Goal: Information Seeking & Learning: Check status

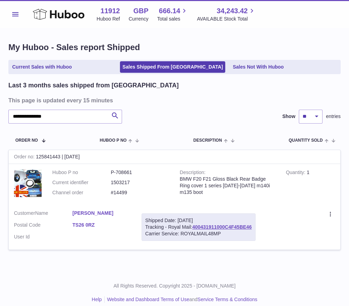
drag, startPoint x: 71, startPoint y: 135, endPoint x: 86, endPoint y: 129, distance: 16.1
click at [71, 135] on tr "Order No Huboo P no Description Quantity Sold Customer Tracking" at bounding box center [174, 141] width 332 height 20
drag, startPoint x: 59, startPoint y: 65, endPoint x: 75, endPoint y: 63, distance: 16.1
click at [59, 65] on link "Current Sales with Huboo" at bounding box center [42, 67] width 64 height 12
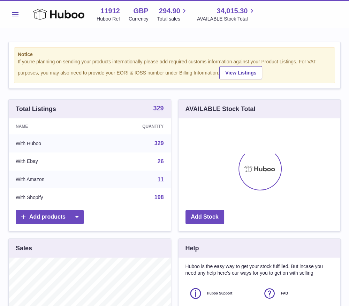
scroll to position [109, 162]
click at [158, 90] on div "Notice If you're planning on sending your products internationally please add r…" at bounding box center [174, 208] width 349 height 360
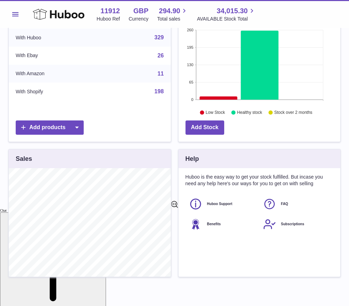
scroll to position [138, 0]
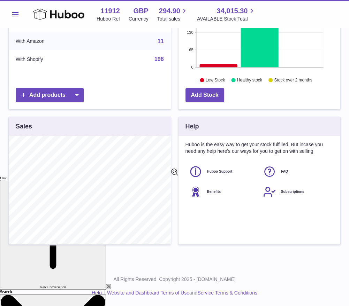
click at [16, 14] on span "Menu" at bounding box center [15, 14] width 6 height 4
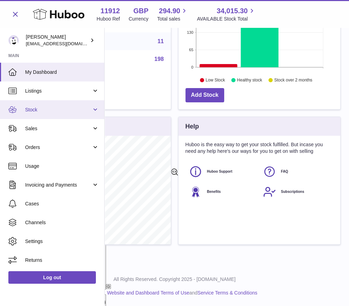
click at [101, 111] on link "Stock" at bounding box center [52, 109] width 104 height 19
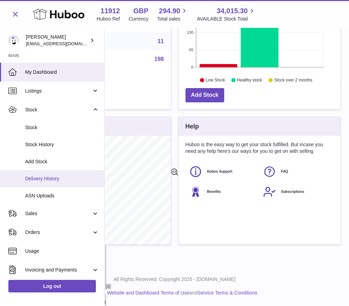
click at [46, 180] on span "Delivery History" at bounding box center [62, 179] width 74 height 7
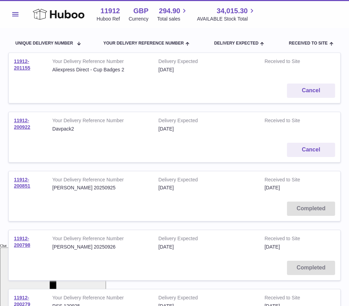
scroll to position [77, 0]
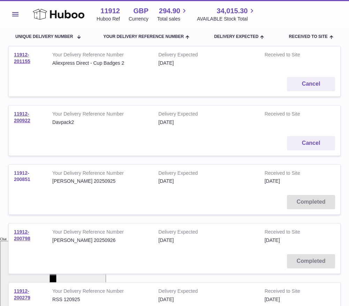
click at [21, 181] on link "11912-200851" at bounding box center [22, 176] width 16 height 12
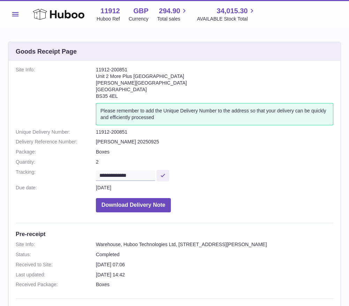
click at [16, 13] on span "Menu" at bounding box center [15, 14] width 6 height 4
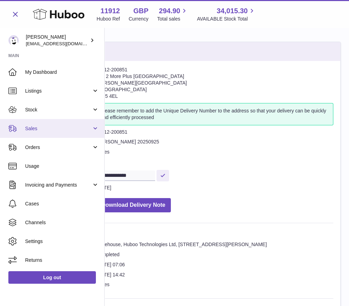
drag, startPoint x: 60, startPoint y: 128, endPoint x: 77, endPoint y: 128, distance: 16.7
click at [60, 128] on span "Sales" at bounding box center [58, 128] width 67 height 7
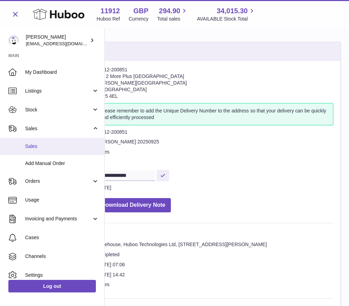
click at [46, 150] on link "Sales" at bounding box center [52, 146] width 104 height 17
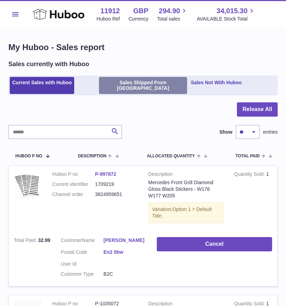
click at [121, 82] on link "Sales Shipped From [GEOGRAPHIC_DATA]" at bounding box center [143, 85] width 88 height 17
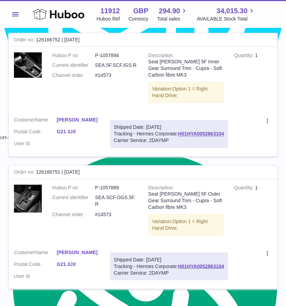
scroll to position [1084, 0]
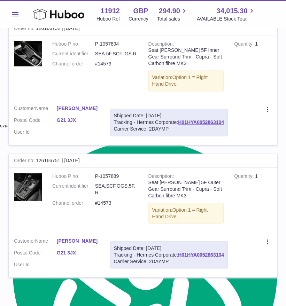
click at [174, 286] on link "2" at bounding box center [171, 292] width 13 height 13
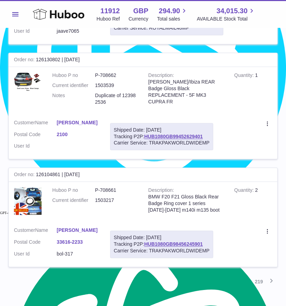
scroll to position [1025, 0]
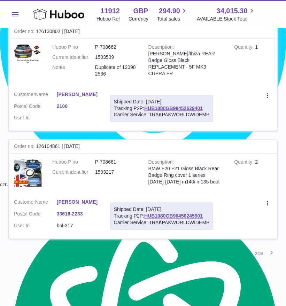
click at [183, 247] on link "3" at bounding box center [183, 253] width 13 height 13
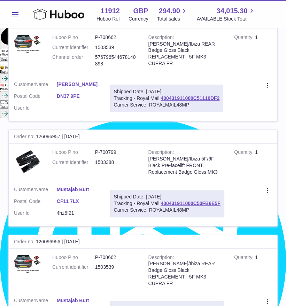
scroll to position [492, 0]
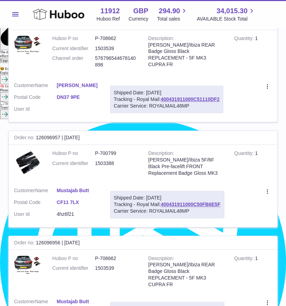
click at [3, 136] on div "My Huboo - Sales report Shipped Current Sales with Huboo Sales Shipped From Hub…" at bounding box center [143, 193] width 286 height 1317
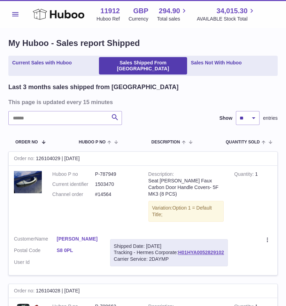
scroll to position [0, 0]
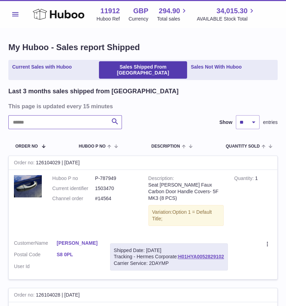
click at [61, 118] on input "text" at bounding box center [65, 122] width 114 height 14
type input "**********"
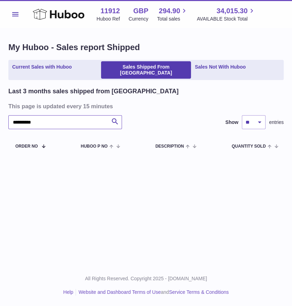
type textarea "*"
drag, startPoint x: 60, startPoint y: 118, endPoint x: 25, endPoint y: 120, distance: 34.9
click at [25, 119] on input "**********" at bounding box center [65, 122] width 114 height 14
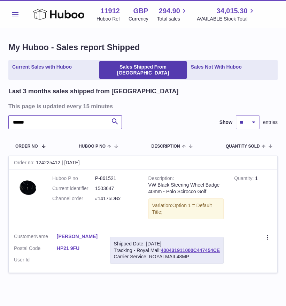
drag, startPoint x: 36, startPoint y: 116, endPoint x: 2, endPoint y: 115, distance: 34.5
click at [2, 115] on div "My Huboo - Sales report Shipped Current Sales with Huboo Sales Shipped From Hub…" at bounding box center [143, 162] width 286 height 268
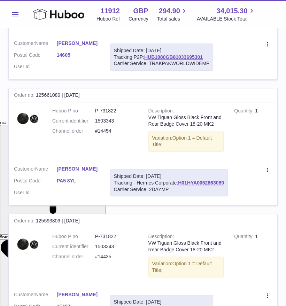
scroll to position [77, 0]
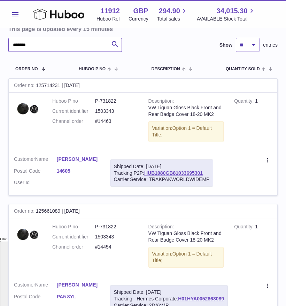
drag, startPoint x: 62, startPoint y: 41, endPoint x: 23, endPoint y: 41, distance: 39.0
click at [23, 41] on input "*******" at bounding box center [65, 45] width 114 height 14
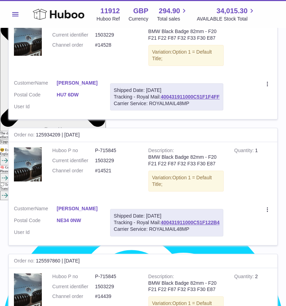
scroll to position [426, 0]
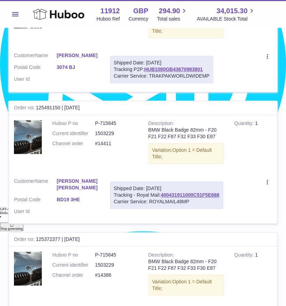
scroll to position [697, 0]
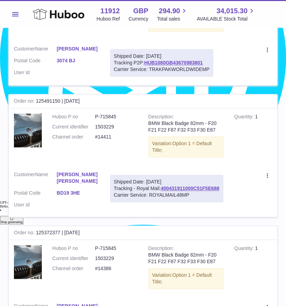
drag, startPoint x: 190, startPoint y: 72, endPoint x: 192, endPoint y: 95, distance: 22.8
click at [190, 72] on td "Shipped Date: 9th Oct 2025 Tracking P2P: HUB1080GB43670983801 Carrier Service: …" at bounding box center [162, 62] width 114 height 45
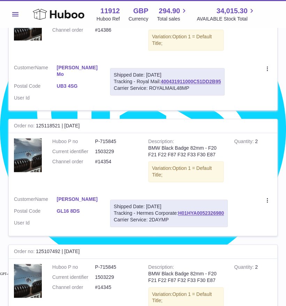
scroll to position [929, 0]
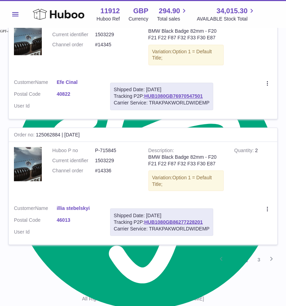
click at [243, 253] on link "2" at bounding box center [246, 259] width 13 height 13
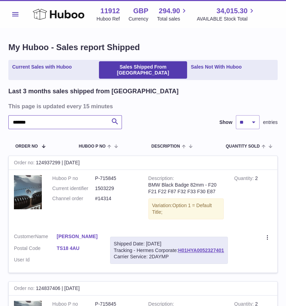
drag, startPoint x: 28, startPoint y: 117, endPoint x: 2, endPoint y: 117, distance: 26.5
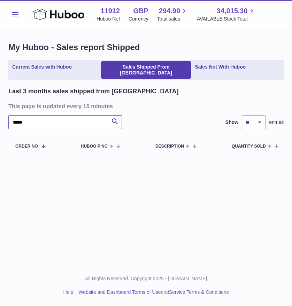
drag, startPoint x: 58, startPoint y: 114, endPoint x: 2, endPoint y: 122, distance: 56.3
click at [2, 122] on div "My Huboo - Sales report Shipped Current Sales with Huboo Sales Shipped From Hub…" at bounding box center [146, 99] width 292 height 142
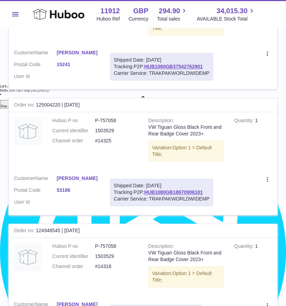
scroll to position [929, 0]
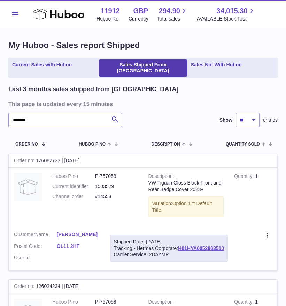
scroll to position [0, 0]
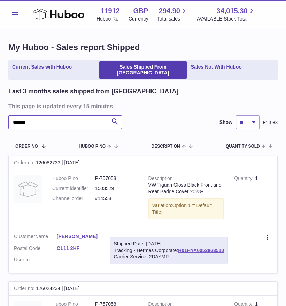
drag, startPoint x: 47, startPoint y: 115, endPoint x: 24, endPoint y: 116, distance: 23.0
click at [24, 116] on input "*******" at bounding box center [65, 122] width 114 height 14
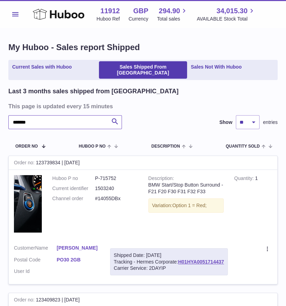
click at [27, 117] on input "*******" at bounding box center [65, 122] width 114 height 14
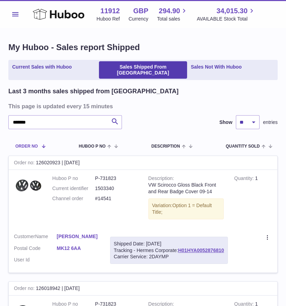
drag, startPoint x: 4, startPoint y: 141, endPoint x: 26, endPoint y: 137, distance: 23.0
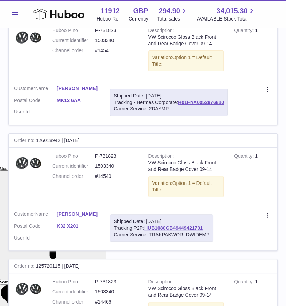
scroll to position [155, 0]
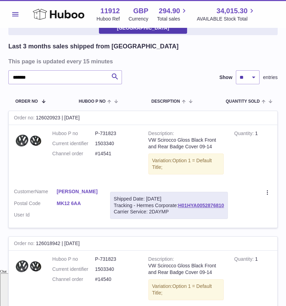
scroll to position [0, 0]
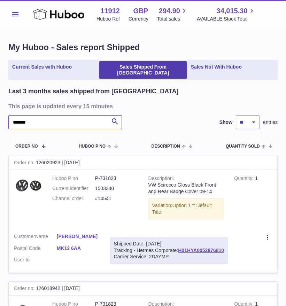
drag, startPoint x: 49, startPoint y: 117, endPoint x: 2, endPoint y: 117, distance: 47.7
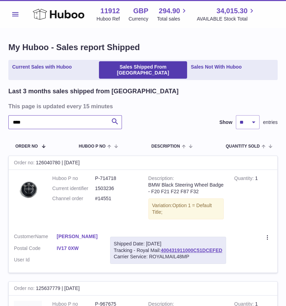
scroll to position [155, 0]
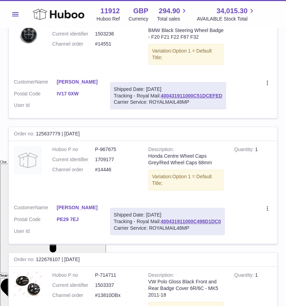
click at [6, 110] on div "My Huboo - Sales report Shipped Current Sales with Huboo Sales Shipped From Hub…" at bounding box center [143, 199] width 286 height 652
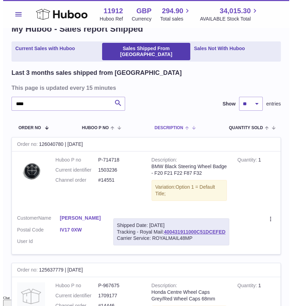
scroll to position [0, 0]
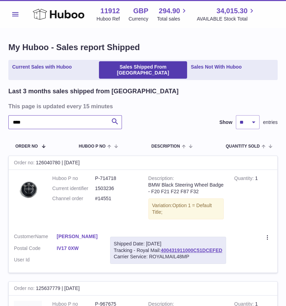
drag, startPoint x: 53, startPoint y: 116, endPoint x: 2, endPoint y: 116, distance: 50.9
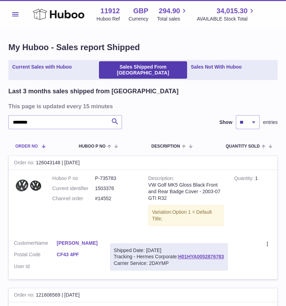
drag, startPoint x: 5, startPoint y: 156, endPoint x: 18, endPoint y: 146, distance: 16.4
drag, startPoint x: 33, startPoint y: 118, endPoint x: 2, endPoint y: 119, distance: 31.4
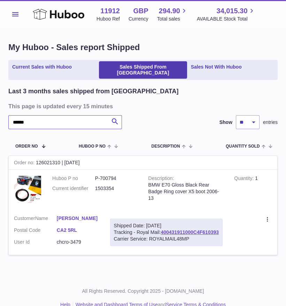
click at [2, 114] on div "My Huboo - Sales report Shipped Current Sales with Huboo Sales Shipped From Hub…" at bounding box center [143, 153] width 286 height 250
type input "**********"
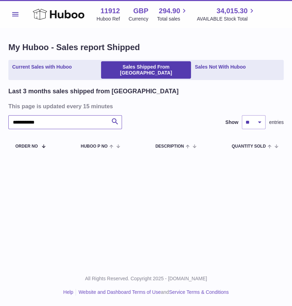
drag, startPoint x: 50, startPoint y: 117, endPoint x: 2, endPoint y: 116, distance: 48.1
click at [2, 116] on div "**********" at bounding box center [146, 99] width 292 height 142
click at [234, 71] on link "Sales Not With Huboo" at bounding box center [220, 69] width 56 height 17
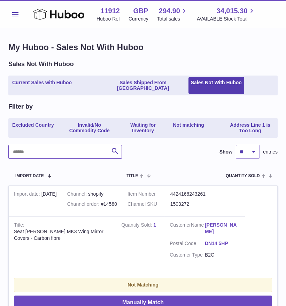
click at [71, 146] on input "text" at bounding box center [65, 152] width 114 height 14
paste input "**********"
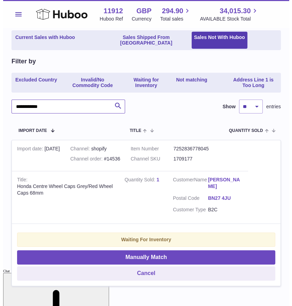
scroll to position [77, 0]
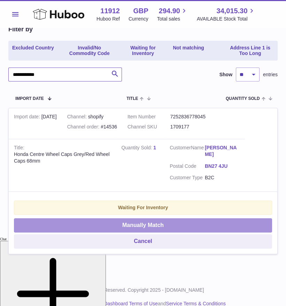
type input "**********"
click at [183, 220] on button "Manually Match" at bounding box center [143, 226] width 258 height 14
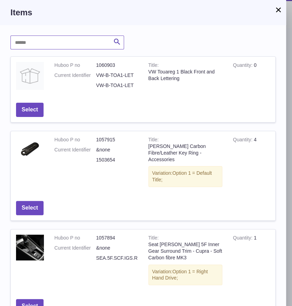
click at [44, 42] on input "text" at bounding box center [67, 43] width 114 height 14
type input "*****"
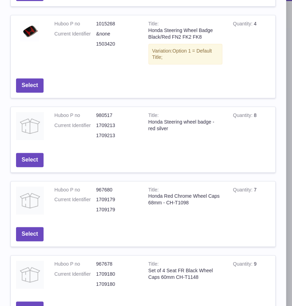
scroll to position [184, 0]
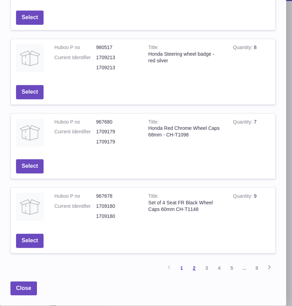
click at [188, 267] on link "2" at bounding box center [194, 268] width 13 height 13
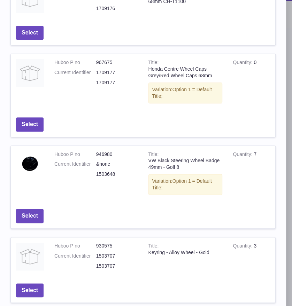
scroll to position [145, 0]
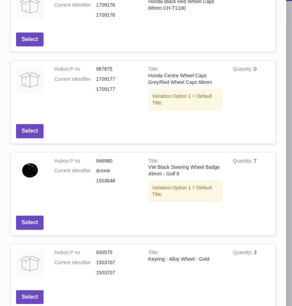
click at [4, 137] on div "***** Search Huboo P no Title Quantity Action Huboo P no 967677 Current Identif…" at bounding box center [143, 121] width 286 height 482
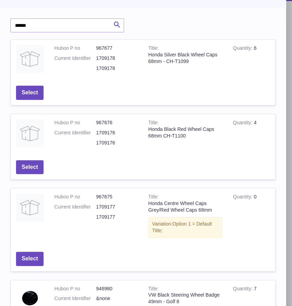
scroll to position [0, 0]
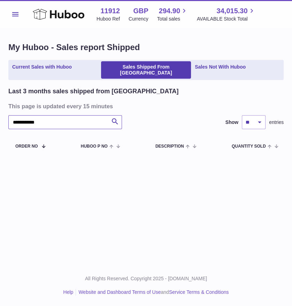
drag, startPoint x: 42, startPoint y: 117, endPoint x: 2, endPoint y: 117, distance: 40.1
click at [2, 117] on div "**********" at bounding box center [146, 99] width 292 height 142
type input "*****"
click at [188, 67] on li "Sales Shipped From [GEOGRAPHIC_DATA]" at bounding box center [146, 69] width 90 height 17
click at [197, 66] on link "Sales Not With Huboo" at bounding box center [220, 69] width 56 height 17
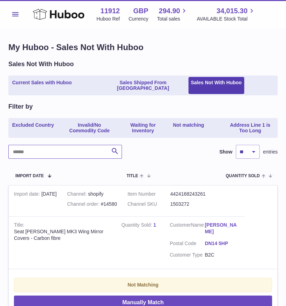
click at [83, 145] on input "text" at bounding box center [65, 152] width 114 height 14
type input "*****"
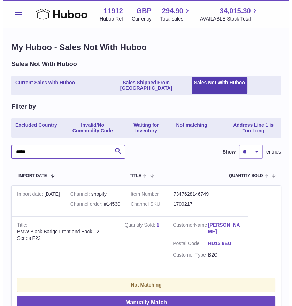
scroll to position [77, 0]
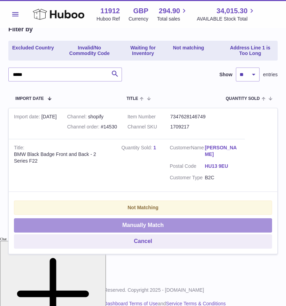
click at [153, 220] on button "Manually Match" at bounding box center [143, 226] width 258 height 14
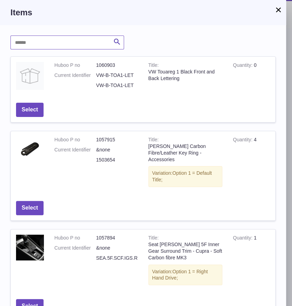
click at [77, 44] on input "text" at bounding box center [67, 43] width 114 height 14
type input "***"
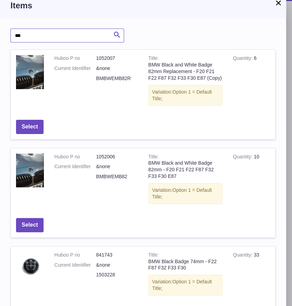
scroll to position [0, 0]
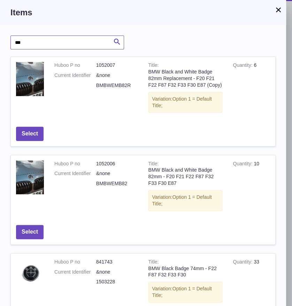
drag, startPoint x: 66, startPoint y: 41, endPoint x: 14, endPoint y: 41, distance: 51.2
click at [17, 41] on input "***" at bounding box center [67, 43] width 114 height 14
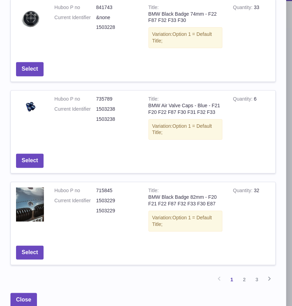
scroll to position [266, 0]
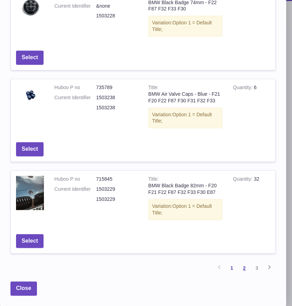
click at [246, 269] on link "2" at bounding box center [244, 268] width 13 height 13
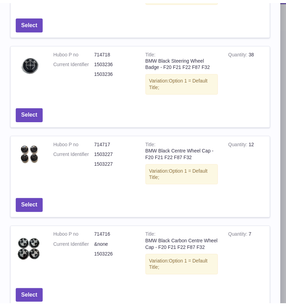
scroll to position [260, 0]
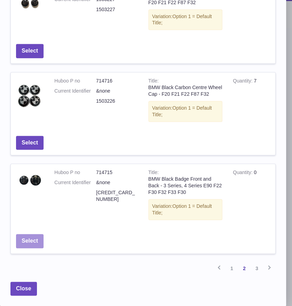
click at [21, 238] on button "Select" at bounding box center [30, 241] width 28 height 14
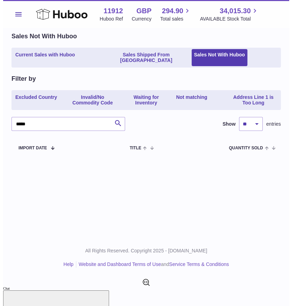
scroll to position [0, 0]
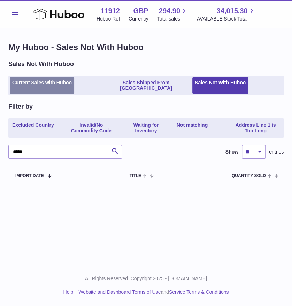
click at [53, 82] on link "Current Sales with Huboo" at bounding box center [42, 85] width 64 height 17
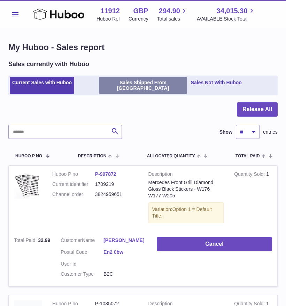
click at [105, 85] on link "Sales Shipped From [GEOGRAPHIC_DATA]" at bounding box center [143, 85] width 88 height 17
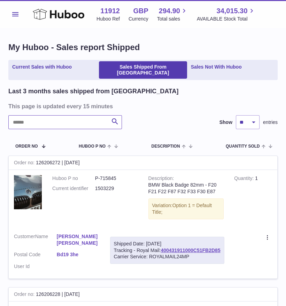
click at [82, 117] on input "text" at bounding box center [65, 122] width 114 height 14
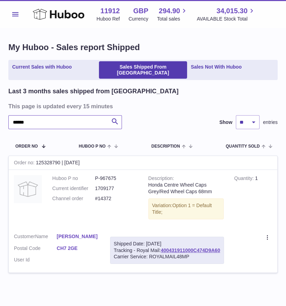
drag, startPoint x: 40, startPoint y: 120, endPoint x: 2, endPoint y: 119, distance: 38.0
click at [2, 119] on div "My Huboo - Sales report Shipped Current Sales with Huboo Sales Shipped From Hub…" at bounding box center [143, 162] width 286 height 268
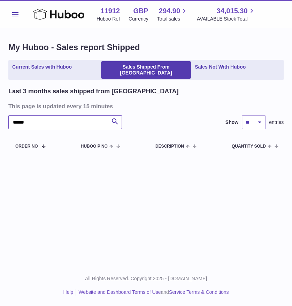
drag, startPoint x: 35, startPoint y: 116, endPoint x: 2, endPoint y: 109, distance: 33.4
click at [2, 109] on div "My Huboo - Sales report Shipped Current Sales with Huboo Sales Shipped From Hub…" at bounding box center [146, 99] width 292 height 142
type input "**********"
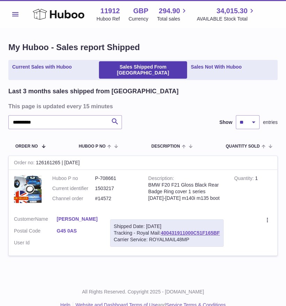
click at [154, 109] on div "**********" at bounding box center [142, 175] width 269 height 177
type textarea "**"
drag, startPoint x: 70, startPoint y: 118, endPoint x: 2, endPoint y: 121, distance: 68.4
click at [2, 121] on div "**********" at bounding box center [143, 153] width 286 height 251
type input "****"
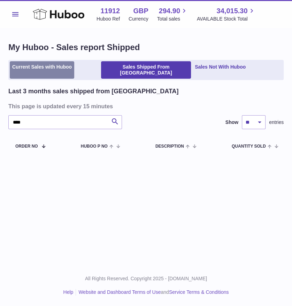
click at [57, 69] on link "Current Sales with Huboo" at bounding box center [42, 69] width 64 height 17
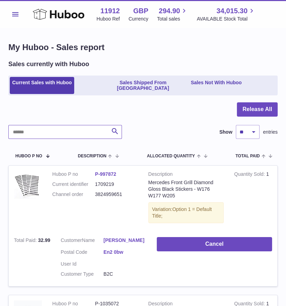
click at [88, 128] on input "text" at bounding box center [65, 132] width 114 height 14
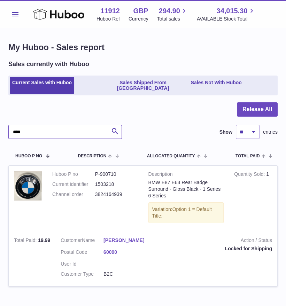
drag, startPoint x: 40, startPoint y: 129, endPoint x: 2, endPoint y: 127, distance: 38.0
click at [2, 127] on div "My Huboo - Sales report Sales currently with Huboo Current Sales with Huboo Sal…" at bounding box center [143, 168] width 286 height 281
type input "******"
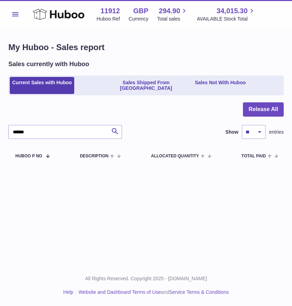
click at [114, 69] on div "Sales currently with Huboo Current Sales with Huboo Sales Shipped From Huboo Sa…" at bounding box center [145, 78] width 275 height 36
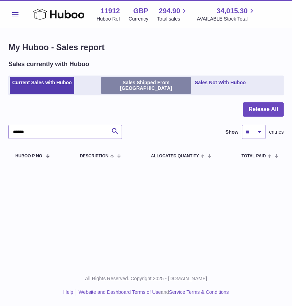
click at [117, 83] on link "Sales Shipped From [GEOGRAPHIC_DATA]" at bounding box center [146, 85] width 90 height 17
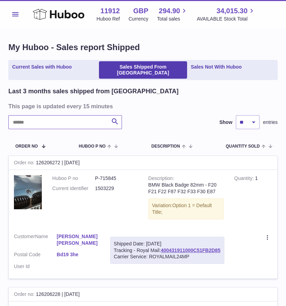
click at [68, 120] on input "text" at bounding box center [65, 122] width 114 height 14
type input "******"
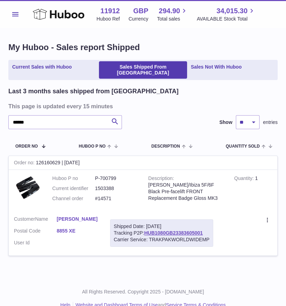
click at [72, 252] on tbody "Order no 126160629 | [DATE] Huboo P no P-700799 Current identifier 1503388 Chan…" at bounding box center [142, 210] width 269 height 108
type textarea "*"
drag, startPoint x: 26, startPoint y: 114, endPoint x: 2, endPoint y: 112, distance: 24.5
click at [2, 112] on div "My Huboo - Sales report Shipped Current Sales with Huboo Sales Shipped From [GE…" at bounding box center [143, 153] width 286 height 251
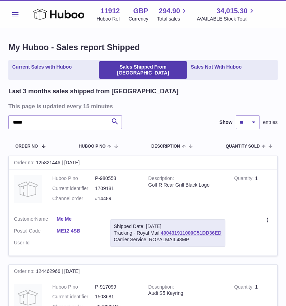
click at [151, 46] on h1 "My Huboo - Sales report Shipped" at bounding box center [142, 47] width 269 height 11
drag, startPoint x: 35, startPoint y: 118, endPoint x: 2, endPoint y: 111, distance: 34.2
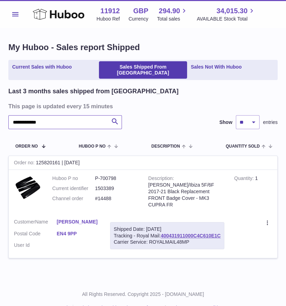
drag, startPoint x: 50, startPoint y: 121, endPoint x: 2, endPoint y: 117, distance: 48.7
click at [2, 117] on div "**********" at bounding box center [143, 154] width 286 height 253
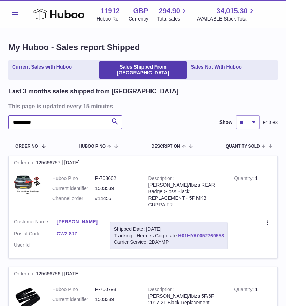
drag, startPoint x: 59, startPoint y: 116, endPoint x: 2, endPoint y: 108, distance: 57.3
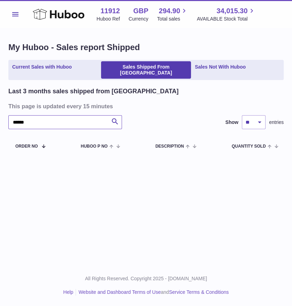
click at [16, 117] on input "******" at bounding box center [65, 122] width 114 height 14
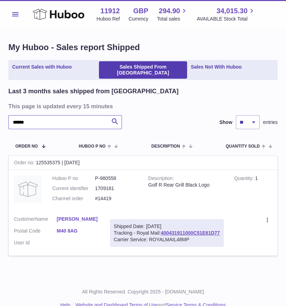
drag, startPoint x: 69, startPoint y: 115, endPoint x: 5, endPoint y: 117, distance: 63.8
click at [6, 117] on div "My Huboo - Sales report Shipped Current Sales with Huboo Sales Shipped From [GE…" at bounding box center [143, 153] width 286 height 251
paste input "********"
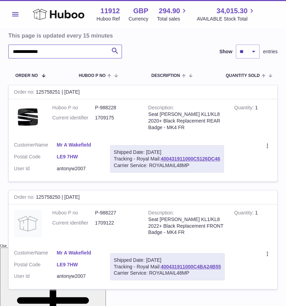
scroll to position [77, 0]
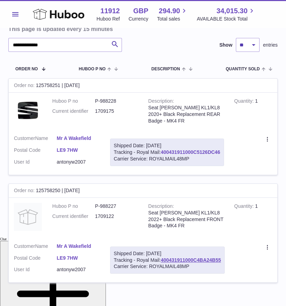
drag, startPoint x: 160, startPoint y: 147, endPoint x: 220, endPoint y: 144, distance: 59.3
click at [220, 144] on div "Shipped Date: 8th Oct 2025 Tracking - Royal Mail: 400431911000C5126DC46 Carrier…" at bounding box center [167, 153] width 114 height 28
click at [229, 146] on td "Shipped Date: 8th Oct 2025 Tracking - Royal Mail: 400431911000C5126DC46 Carrier…" at bounding box center [167, 152] width 124 height 45
drag, startPoint x: 225, startPoint y: 146, endPoint x: 162, endPoint y: 147, distance: 62.4
click at [162, 147] on div "Shipped Date: 8th Oct 2025 Tracking - Royal Mail: 400431911000C5126DC46 Carrier…" at bounding box center [167, 153] width 114 height 28
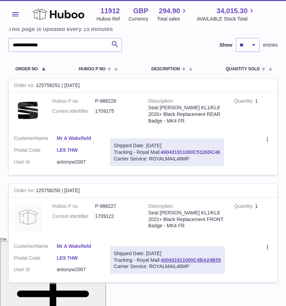
copy link "400431911000C5126DC46"
drag, startPoint x: 52, startPoint y: 40, endPoint x: 2, endPoint y: 39, distance: 50.2
click at [2, 39] on div "**********" at bounding box center [143, 128] width 286 height 355
paste input "text"
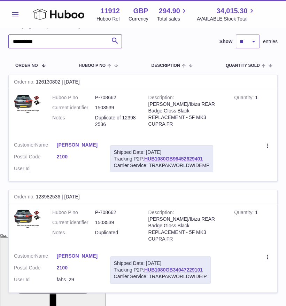
scroll to position [122, 0]
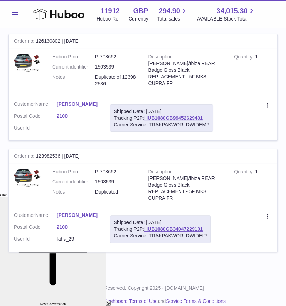
type input "**********"
drag, startPoint x: 211, startPoint y: 112, endPoint x: 146, endPoint y: 111, distance: 64.5
click at [146, 111] on div "Shipped Date: 8th Oct 2025 Tracking P2P: HUB1080GB99452629401 Carrier Service: …" at bounding box center [162, 119] width 104 height 28
copy link "HUB1080GB99452629401"
click at [177, 227] on link "HUB1080GB34047229101" at bounding box center [173, 230] width 59 height 6
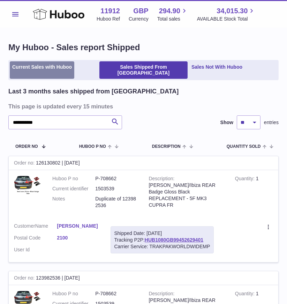
click at [56, 64] on link "Current Sales with Huboo" at bounding box center [42, 69] width 64 height 17
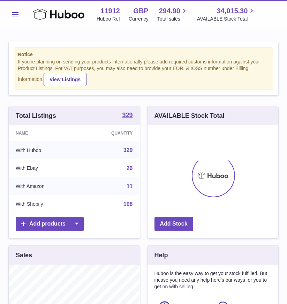
scroll to position [109, 131]
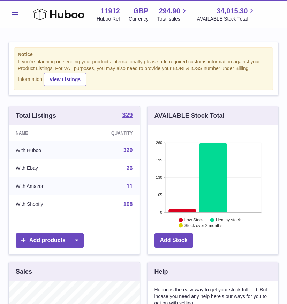
click at [13, 13] on span "Menu" at bounding box center [15, 14] width 6 height 4
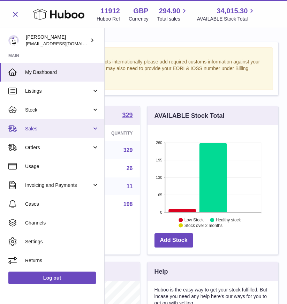
click at [95, 133] on link "Sales" at bounding box center [52, 128] width 104 height 19
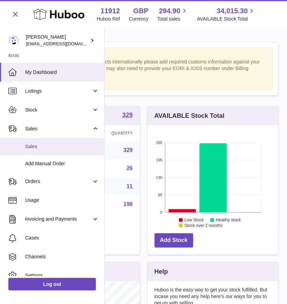
click at [61, 148] on span "Sales" at bounding box center [62, 146] width 74 height 7
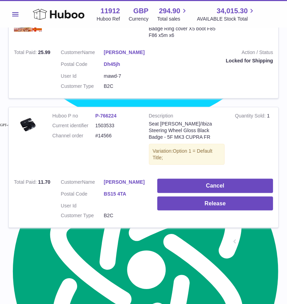
scroll to position [1084, 0]
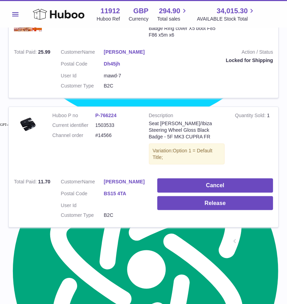
click at [259, 242] on link "2" at bounding box center [259, 242] width 13 height 13
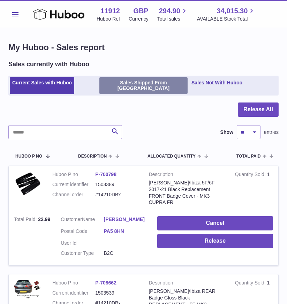
click at [148, 85] on link "Sales Shipped From [GEOGRAPHIC_DATA]" at bounding box center [143, 85] width 88 height 17
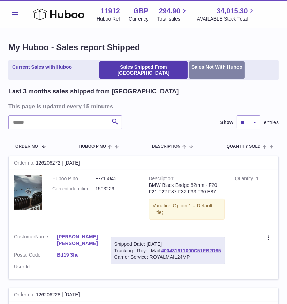
click at [208, 72] on link "Sales Not With Huboo" at bounding box center [217, 69] width 56 height 17
click at [210, 67] on link "Sales Not With Huboo" at bounding box center [217, 69] width 56 height 17
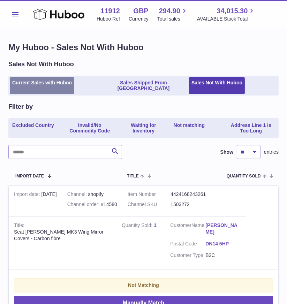
click at [65, 84] on link "Current Sales with Huboo" at bounding box center [42, 85] width 64 height 17
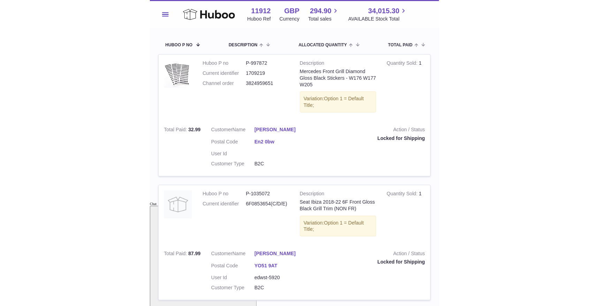
scroll to position [155, 0]
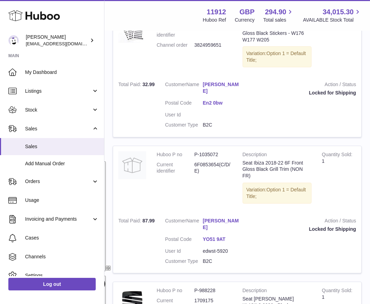
click at [209, 236] on link "YO51 9AT" at bounding box center [222, 239] width 38 height 7
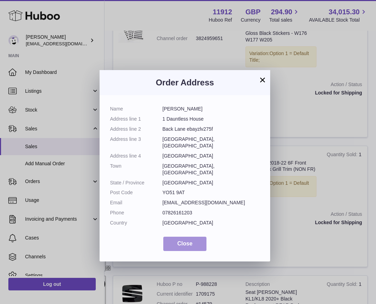
click at [179, 240] on span "Close" at bounding box center [184, 243] width 15 height 6
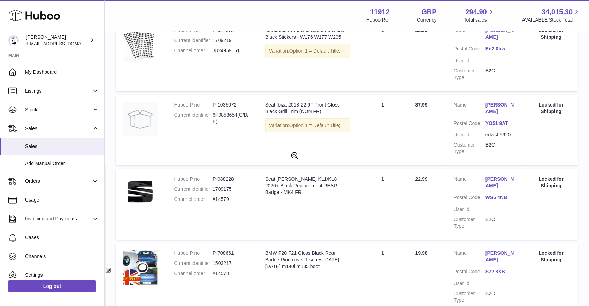
click at [292, 120] on link "YO51 9AT" at bounding box center [501, 123] width 32 height 7
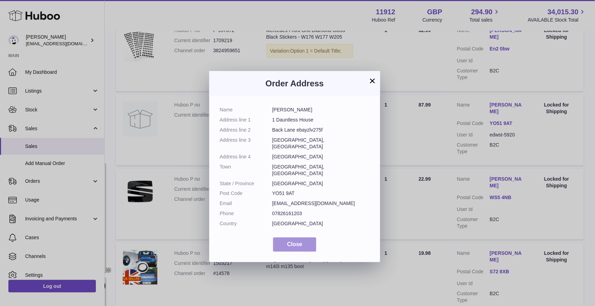
click at [292, 242] on span "Close" at bounding box center [294, 245] width 15 height 6
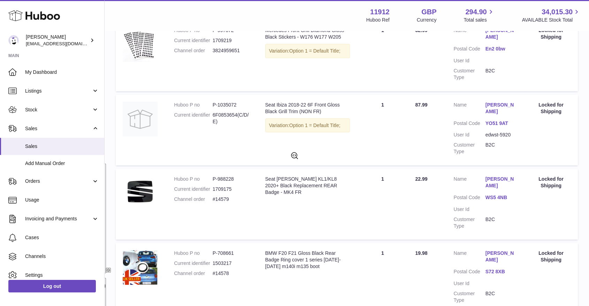
drag, startPoint x: 553, startPoint y: 133, endPoint x: 174, endPoint y: 97, distance: 381.3
type textarea "**********"
click at [174, 97] on tr "Huboo P no P-1035072 Current identifier 6F0853654(C/D/E) Description Seat Ibiza…" at bounding box center [347, 130] width 462 height 71
copy tr "Huboo P no P-1035072 Current identifier 6F0853654(C/D/E) Description Seat Ibiza…"
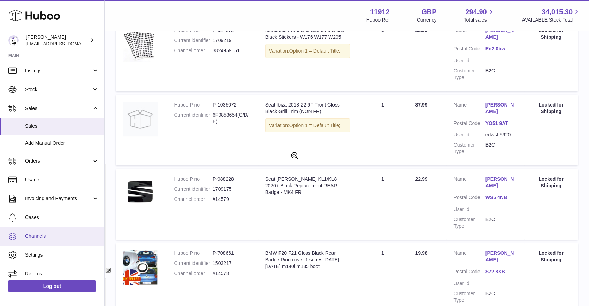
scroll to position [25, 0]
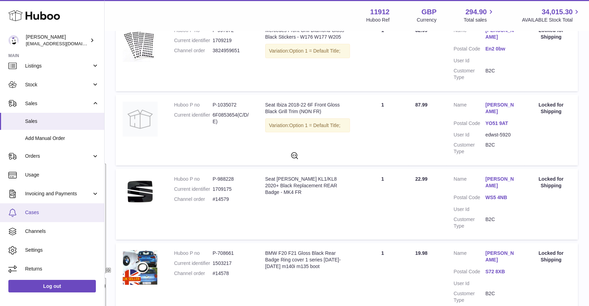
click at [37, 213] on span "Cases" at bounding box center [62, 212] width 74 height 7
